Goal: Information Seeking & Learning: Learn about a topic

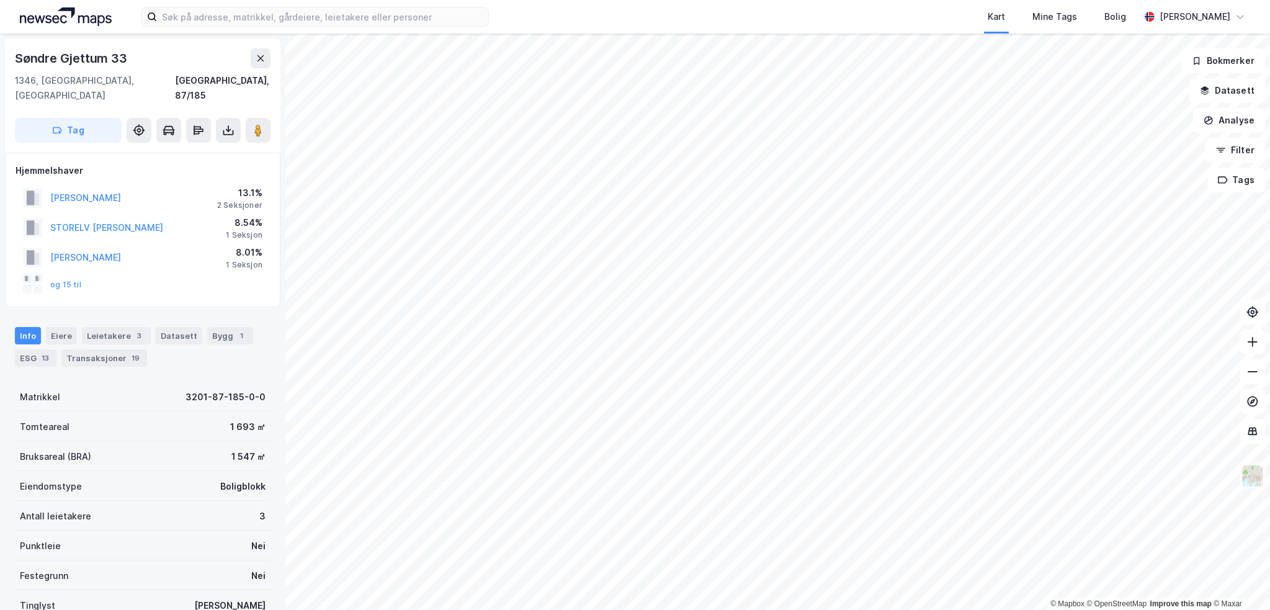
click at [128, 333] on div "Info [PERSON_NAME] 3 Datasett Bygg 1 ESG 13 Transaksjoner 19" at bounding box center [143, 347] width 256 height 40
click at [137, 349] on div "Transaksjoner 19" at bounding box center [104, 357] width 86 height 17
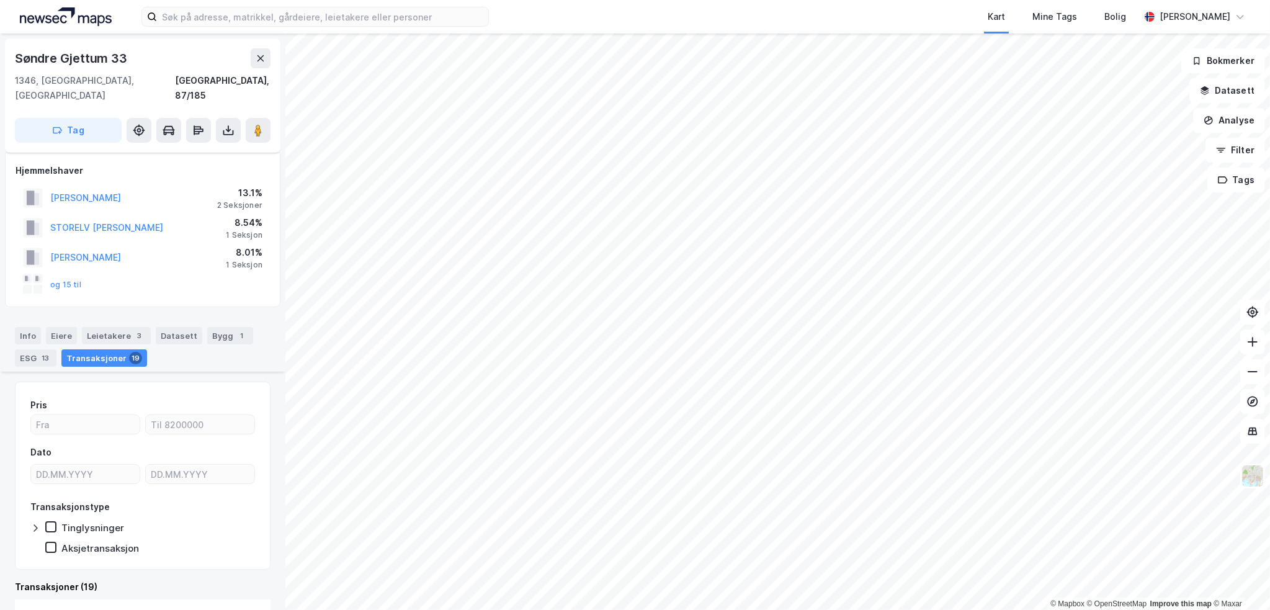
scroll to position [310, 0]
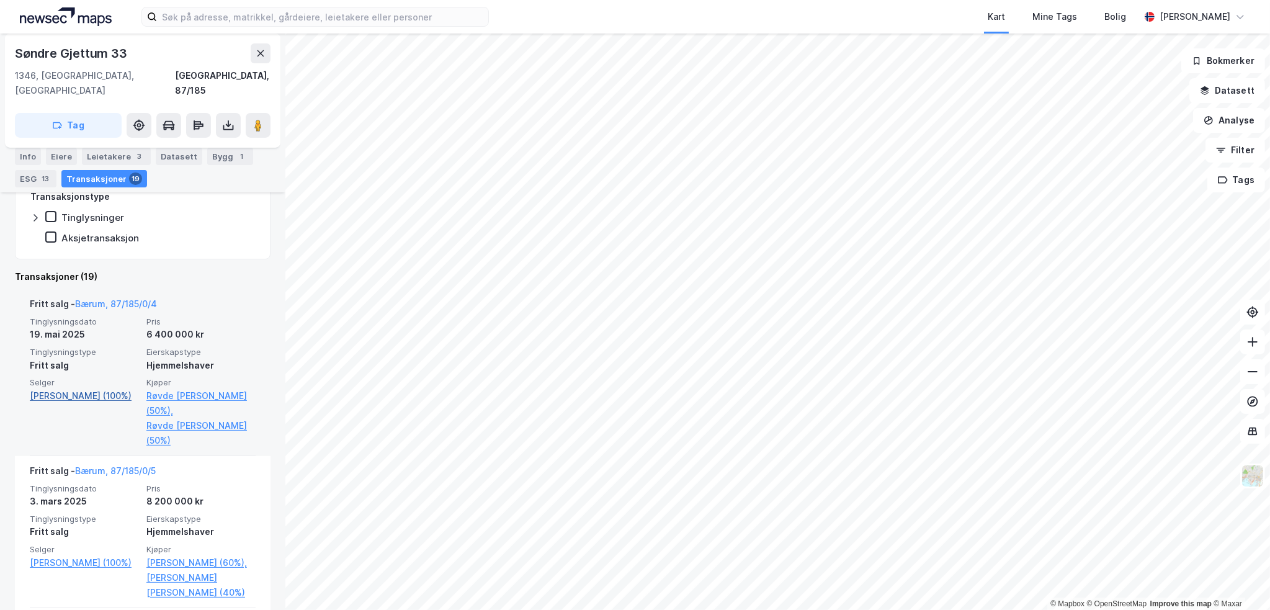
click at [107, 389] on link "[PERSON_NAME] (100%)" at bounding box center [84, 396] width 109 height 15
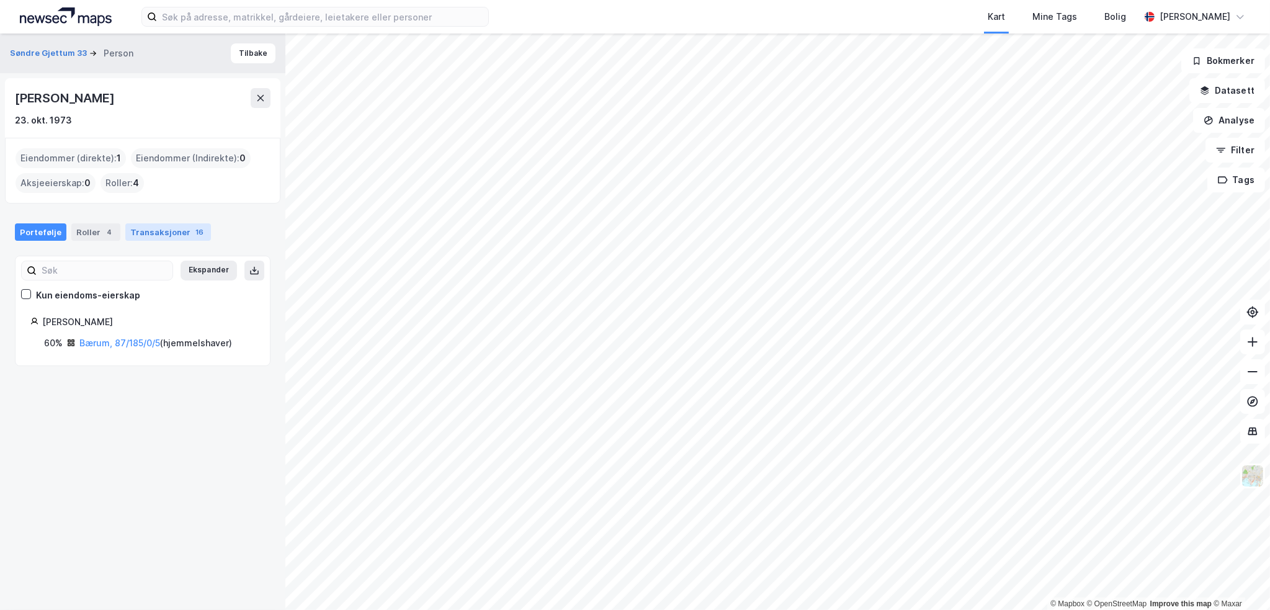
click at [161, 231] on div "Transaksjoner 16" at bounding box center [168, 231] width 86 height 17
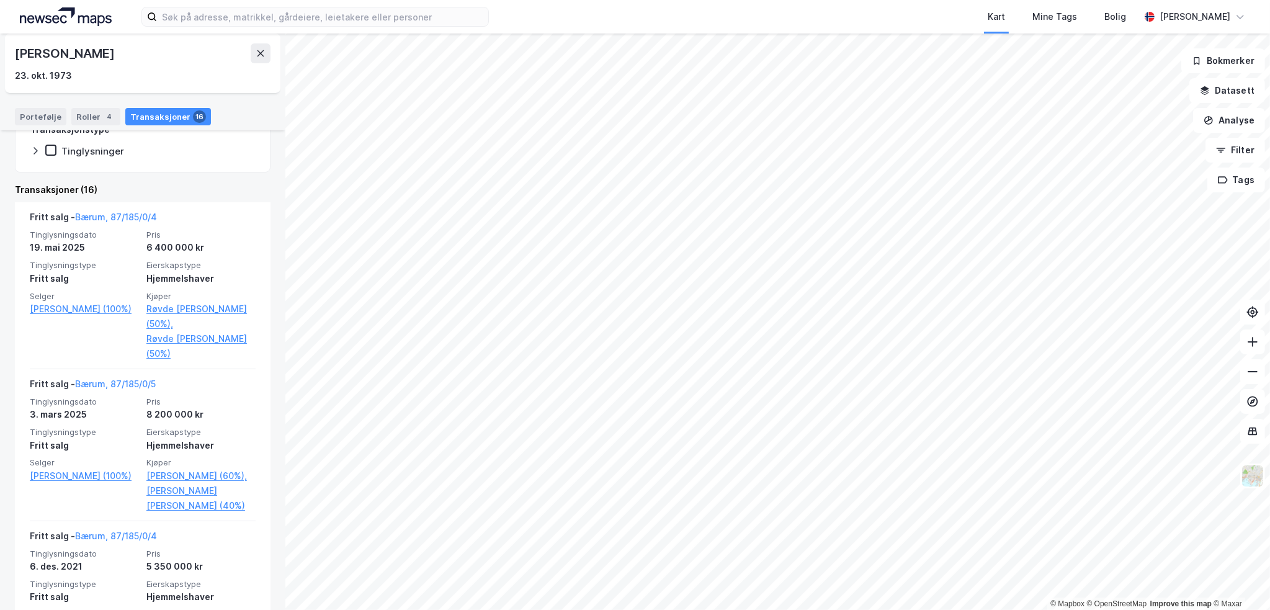
scroll to position [248, 0]
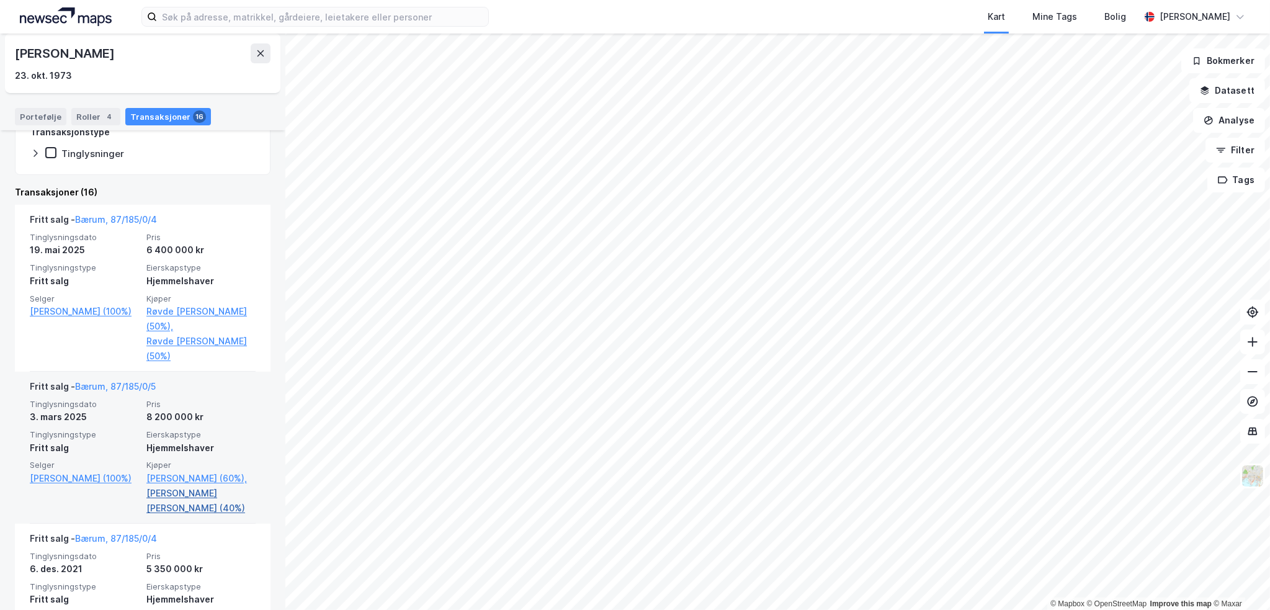
click at [212, 493] on link "[PERSON_NAME] [PERSON_NAME] (40%)" at bounding box center [200, 501] width 109 height 30
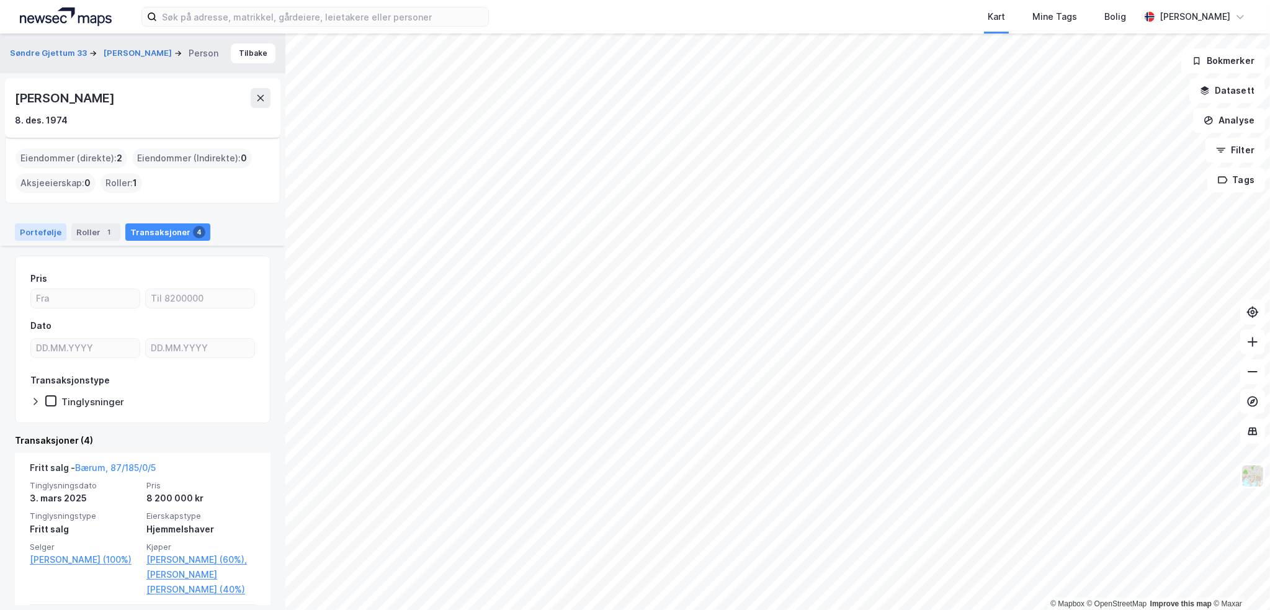
click at [47, 231] on div "Portefølje" at bounding box center [41, 231] width 52 height 17
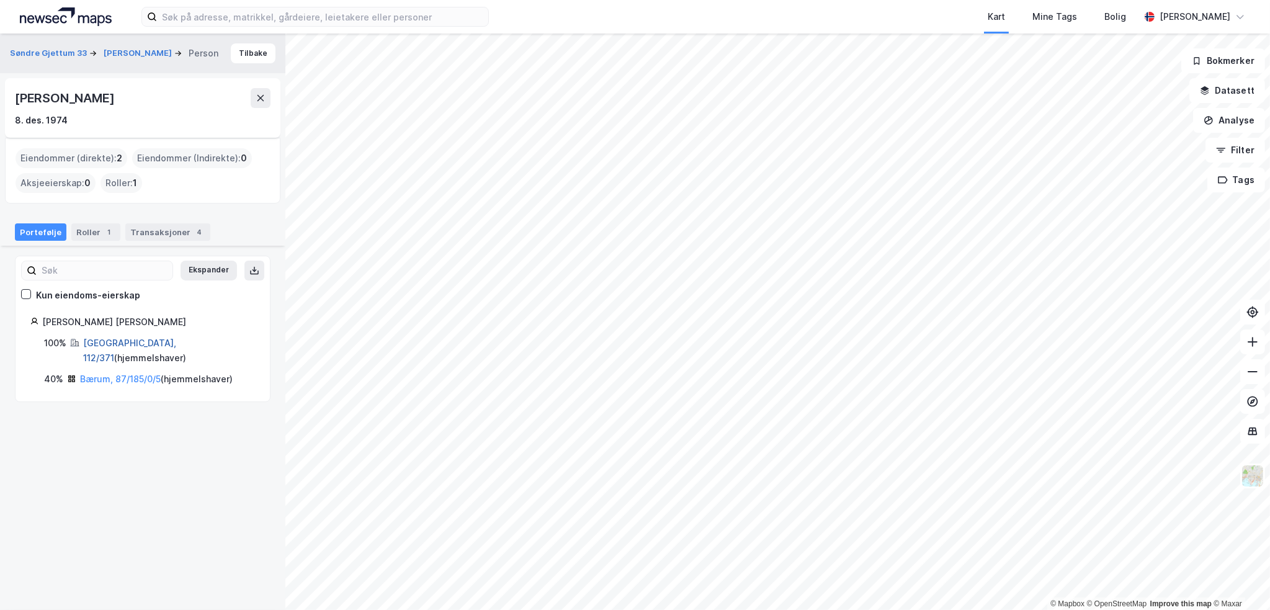
click at [114, 339] on link "[GEOGRAPHIC_DATA], 112/371" at bounding box center [129, 350] width 93 height 25
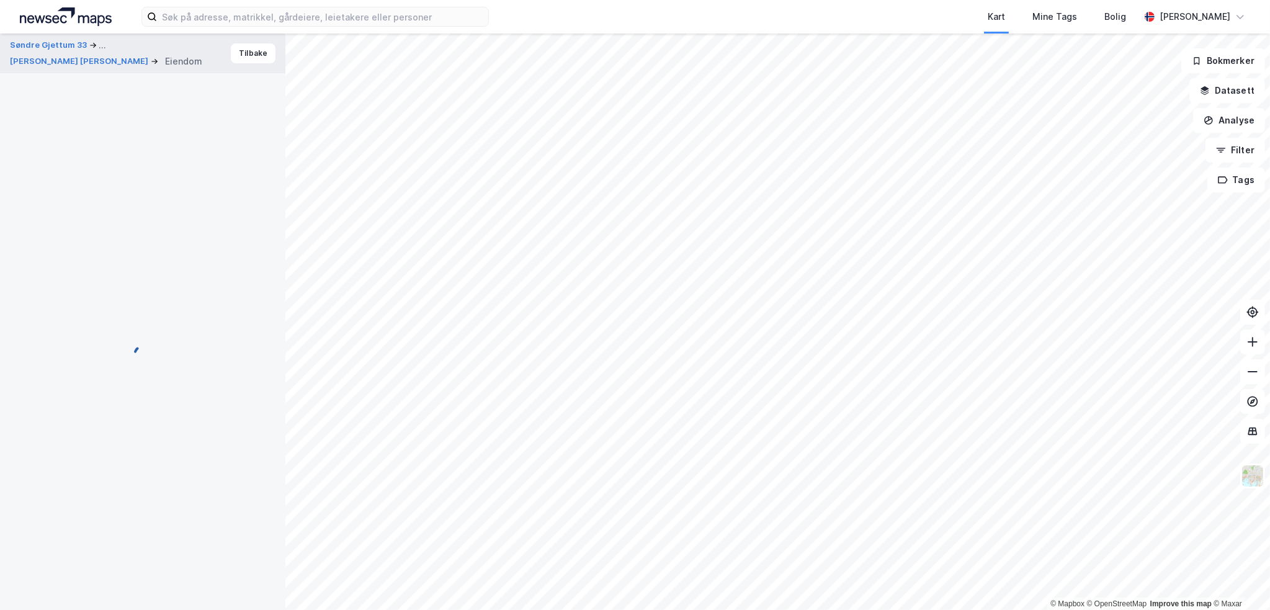
scroll to position [40, 0]
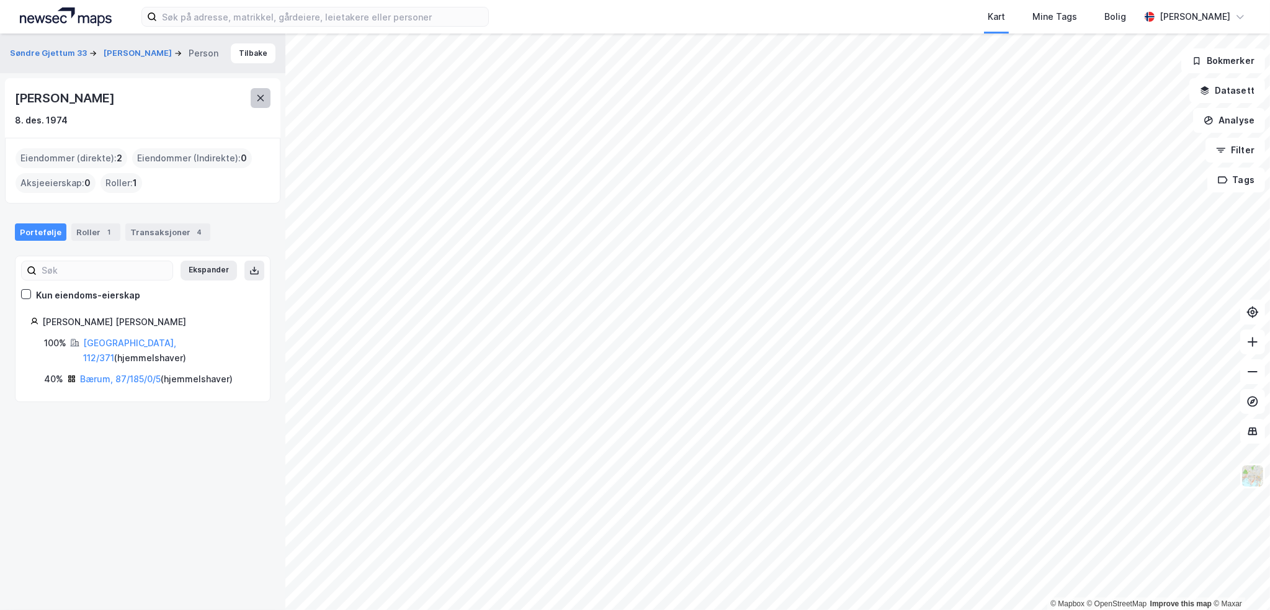
click at [261, 96] on icon at bounding box center [261, 98] width 7 height 6
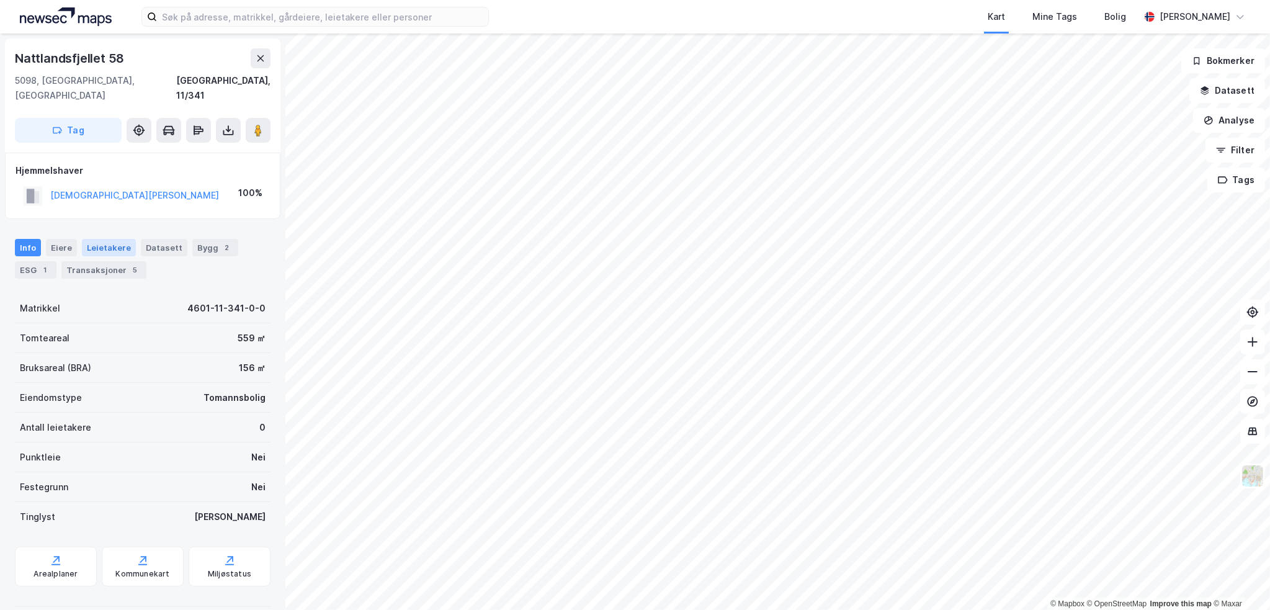
scroll to position [1, 0]
click at [0, 0] on button "[DEMOGRAPHIC_DATA][PERSON_NAME]" at bounding box center [0, 0] width 0 height 0
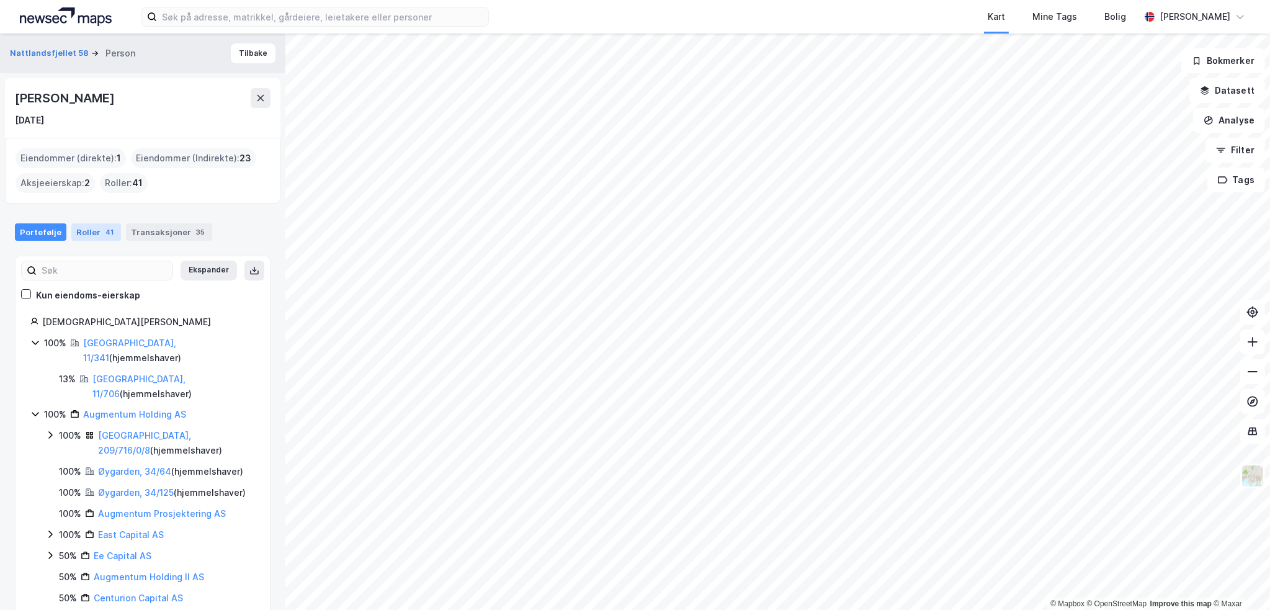
click at [81, 228] on div "Roller 41" at bounding box center [96, 231] width 50 height 17
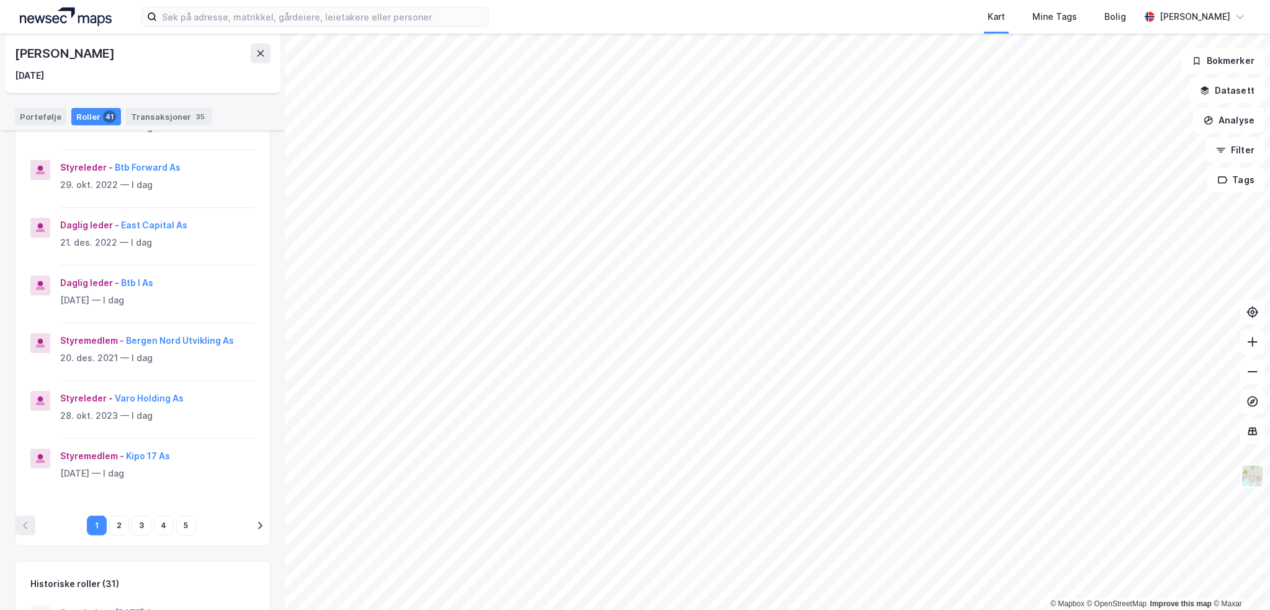
scroll to position [372, 0]
click at [255, 521] on icon "pagination navigation" at bounding box center [260, 524] width 10 height 10
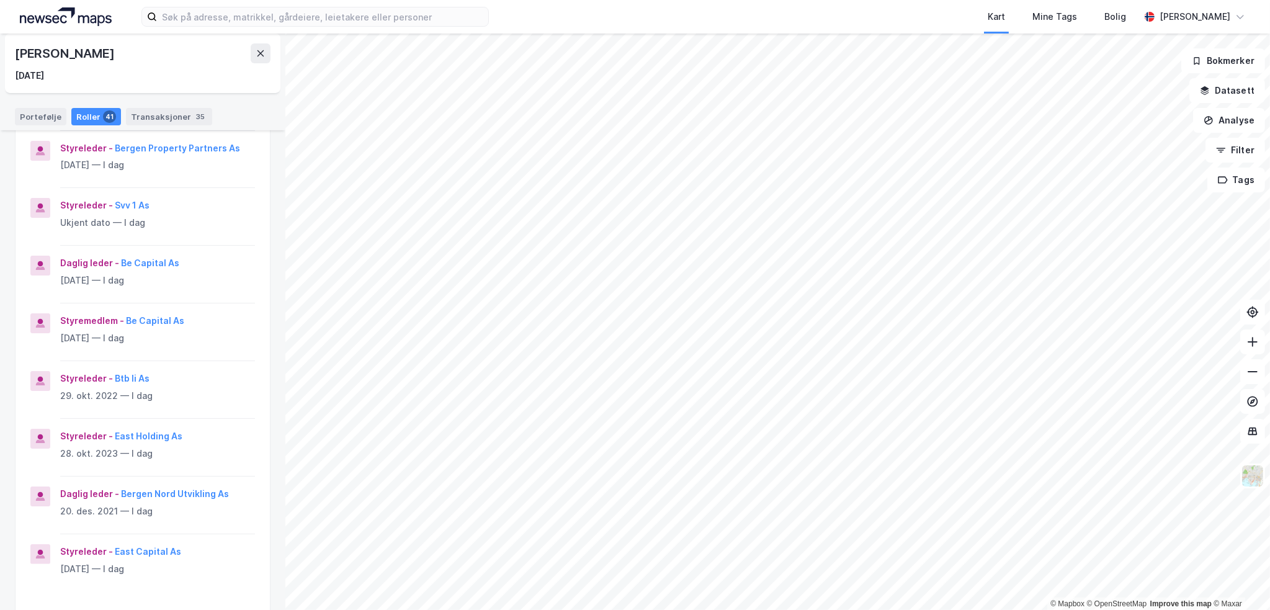
scroll to position [310, 0]
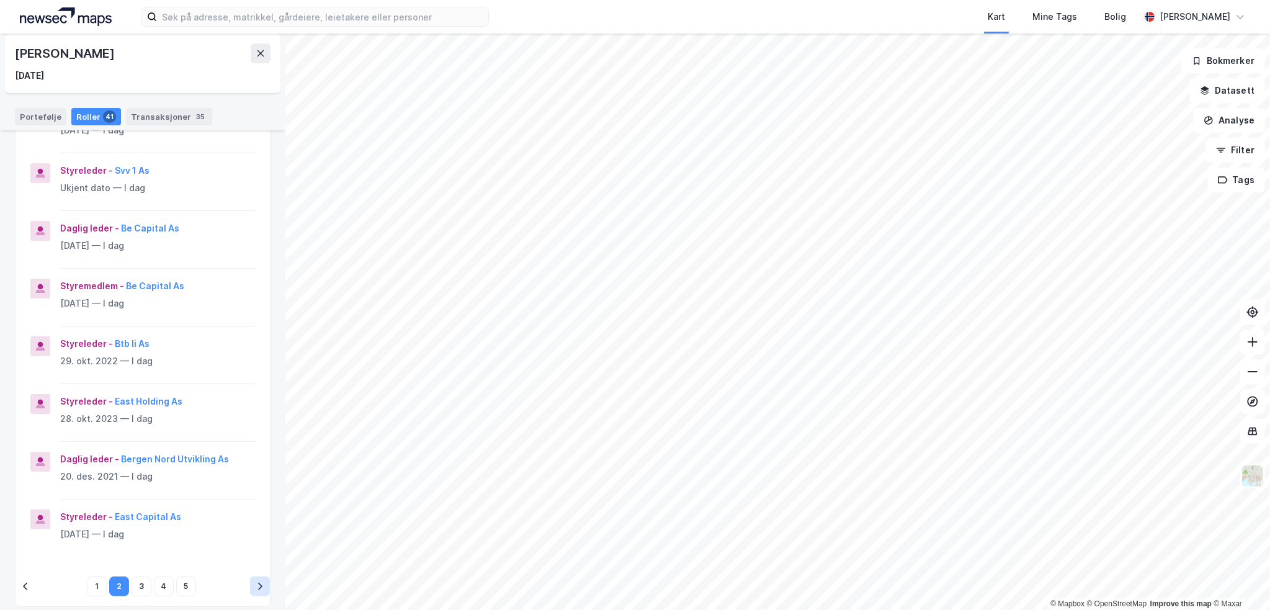
click at [258, 585] on icon "pagination navigation" at bounding box center [260, 586] width 4 height 7
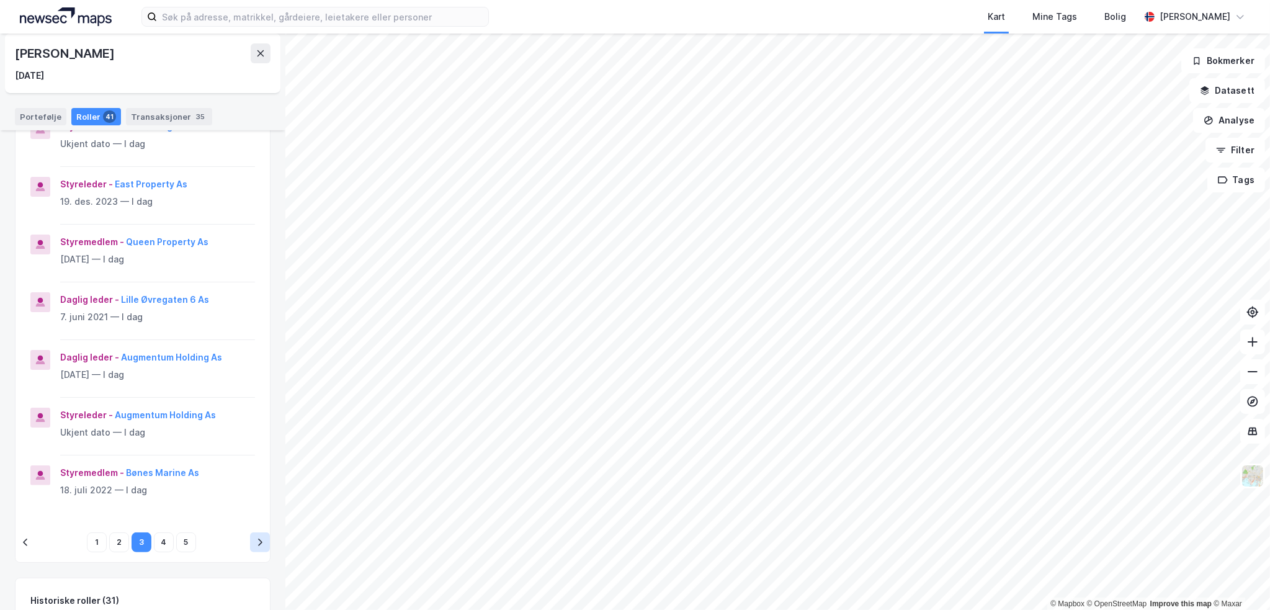
scroll to position [372, 0]
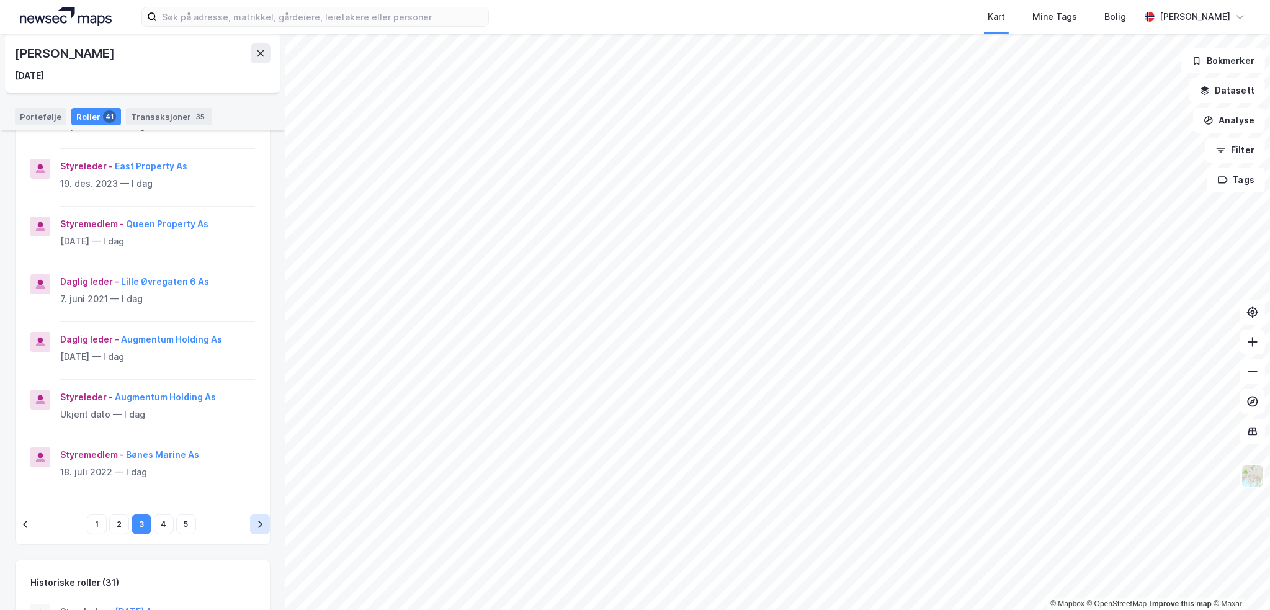
click at [255, 524] on icon "pagination navigation" at bounding box center [260, 524] width 10 height 10
click at [247, 538] on div "1 2 3 4 5" at bounding box center [143, 525] width 254 height 40
click at [250, 530] on button "pagination navigation" at bounding box center [260, 524] width 20 height 20
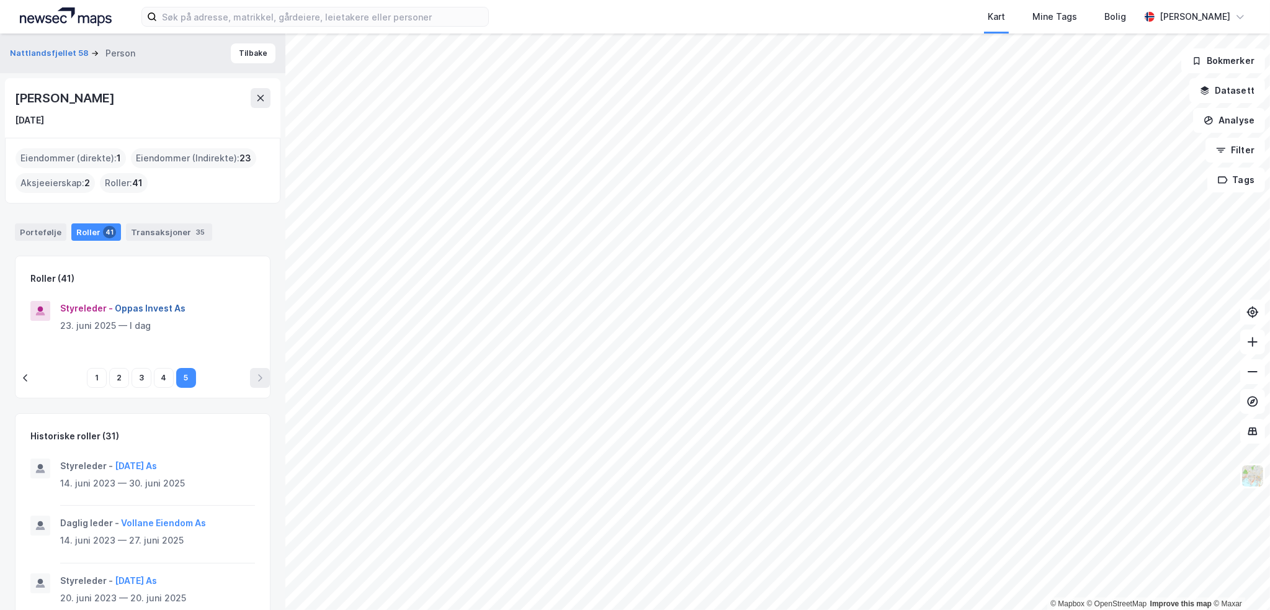
click at [0, 0] on button "Oppas Invest As" at bounding box center [0, 0] width 0 height 0
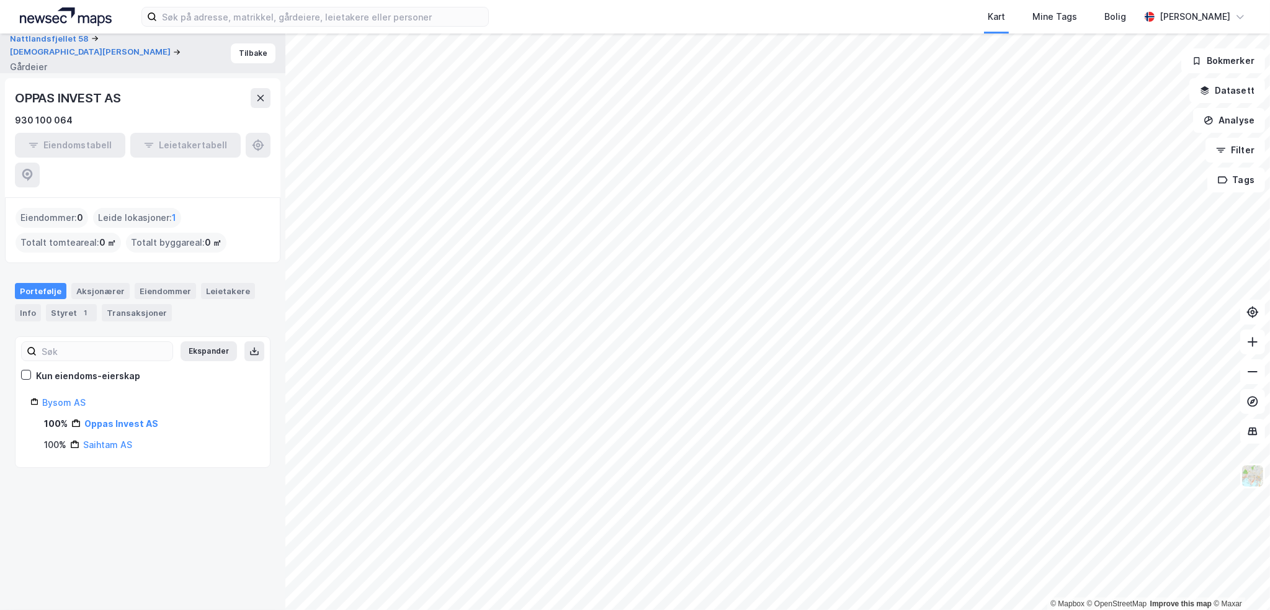
click at [84, 95] on div "OPPAS INVEST AS" at bounding box center [69, 98] width 109 height 20
